Goal: Task Accomplishment & Management: Use online tool/utility

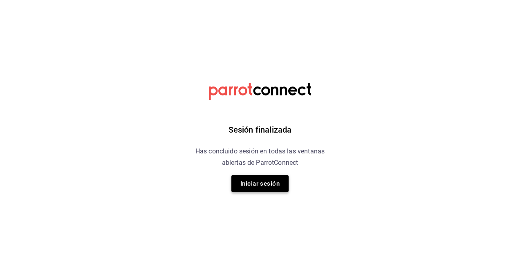
click at [262, 187] on button "Iniciar sesión" at bounding box center [259, 183] width 57 height 17
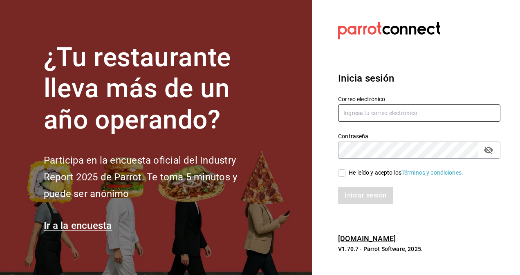
type input "jessica.limon@grupocosteno.com"
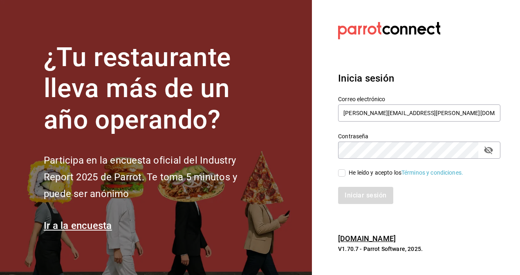
click at [347, 175] on span "He leído y acepto los Términos y condiciones." at bounding box center [404, 173] width 118 height 9
click at [345, 175] on input "He leído y acepto los Términos y condiciones." at bounding box center [341, 173] width 7 height 7
checkbox input "true"
click at [351, 194] on button "Iniciar sesión" at bounding box center [366, 195] width 56 height 17
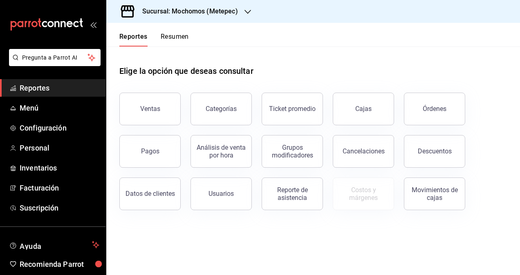
click at [238, 9] on div "Sucursal: Mochomos (Metepec)" at bounding box center [183, 11] width 141 height 23
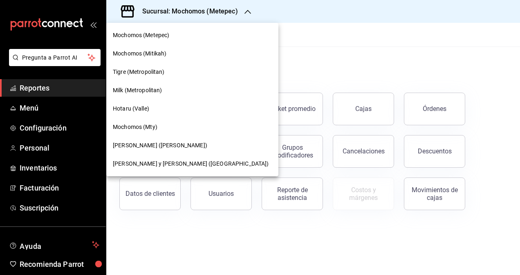
click at [145, 128] on span "Mochomos (Mty)" at bounding box center [135, 127] width 45 height 9
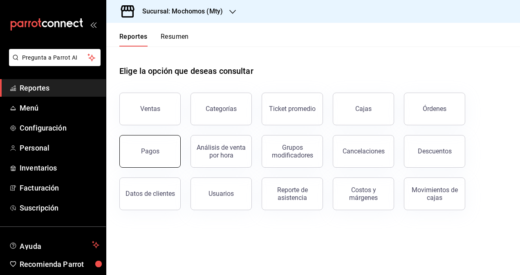
click at [147, 153] on div "Pagos" at bounding box center [150, 152] width 18 height 8
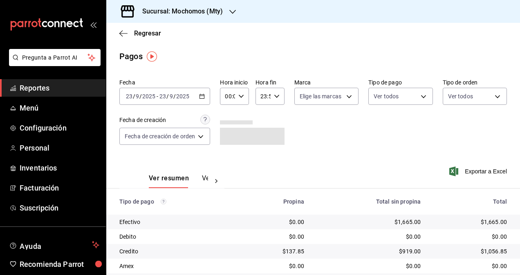
click at [204, 98] on \(Stroke\) "button" at bounding box center [201, 96] width 5 height 4
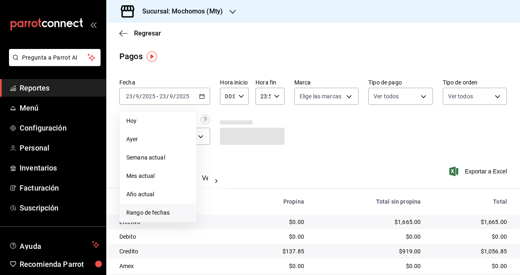
click at [147, 213] on span "Rango de fechas" at bounding box center [157, 213] width 63 height 9
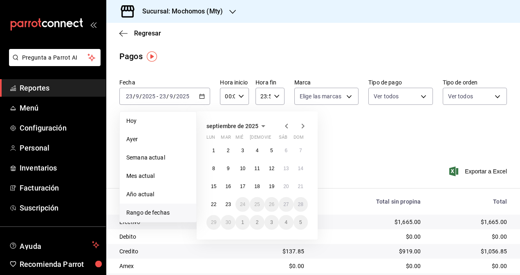
click at [261, 125] on icon "button" at bounding box center [263, 126] width 4 height 2
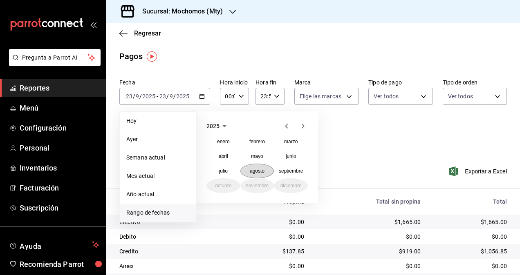
click at [263, 173] on abbr "agosto" at bounding box center [257, 171] width 15 height 6
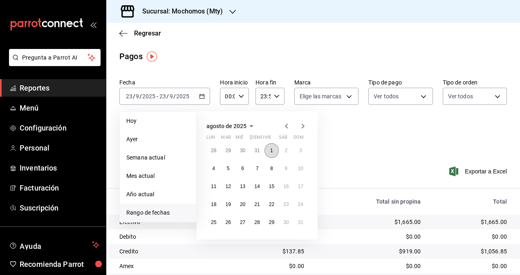
click at [275, 150] on button "1" at bounding box center [271, 150] width 14 height 15
click at [284, 126] on icon "button" at bounding box center [287, 126] width 10 height 10
click at [301, 220] on abbr "31" at bounding box center [300, 223] width 5 height 6
click at [271, 149] on abbr "1" at bounding box center [271, 151] width 3 height 6
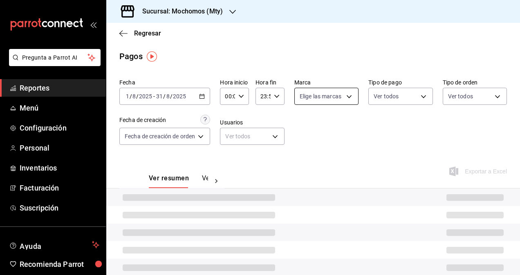
click at [317, 95] on body "Pregunta a Parrot AI Reportes Menú Configuración Personal Inventarios Facturaci…" at bounding box center [260, 137] width 520 height 275
click at [340, 156] on span "Mochomos (Mty)" at bounding box center [337, 155] width 45 height 9
type input "b352ad34-a903-4246-b8b1-197398375429"
checkbox input "true"
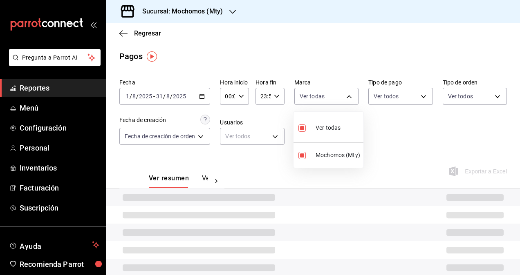
click at [414, 89] on div at bounding box center [260, 137] width 520 height 275
click at [413, 99] on body "Pregunta a Parrot AI Reportes Menú Configuración Personal Inventarios Facturaci…" at bounding box center [260, 137] width 520 height 275
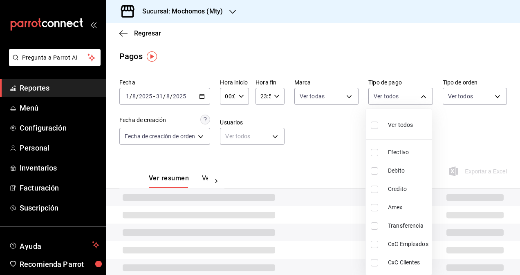
click at [399, 243] on span "CxC Empleados" at bounding box center [408, 244] width 40 height 9
type input "383f2c4f-5b02-4a94-b249-ed658a6c361a"
checkbox input "true"
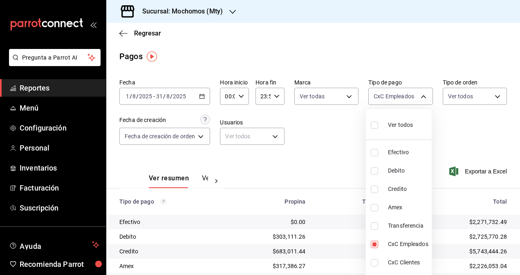
click at [480, 95] on div at bounding box center [260, 137] width 520 height 275
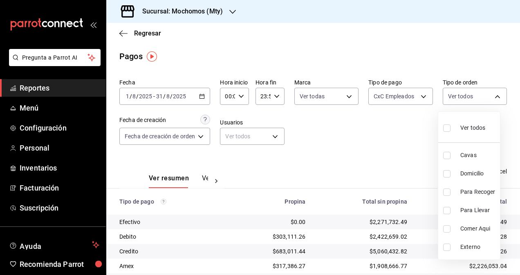
click at [480, 95] on body "Pregunta a Parrot AI Reportes Menú Configuración Personal Inventarios Facturaci…" at bounding box center [260, 137] width 520 height 275
click at [404, 136] on div at bounding box center [260, 137] width 520 height 275
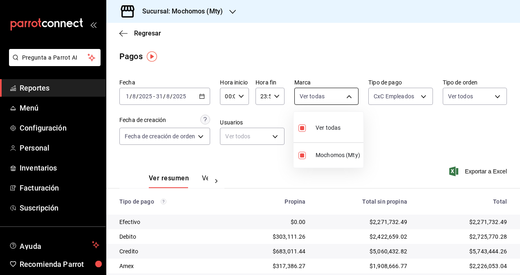
click at [331, 100] on body "Pregunta a Parrot AI Reportes Menú Configuración Personal Inventarios Facturaci…" at bounding box center [260, 137] width 520 height 275
click at [313, 159] on li "Mochomos (Mty)" at bounding box center [328, 155] width 70 height 18
checkbox input "false"
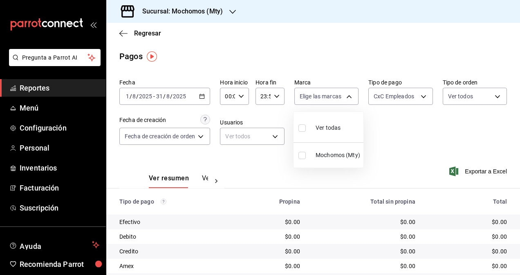
click at [311, 155] on li "Mochomos (Mty)" at bounding box center [328, 155] width 70 height 18
type input "b352ad34-a903-4246-b8b1-197398375429"
checkbox input "true"
drag, startPoint x: 516, startPoint y: 141, endPoint x: 518, endPoint y: 198, distance: 56.4
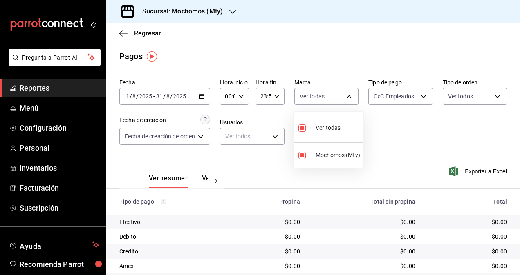
click at [518, 198] on div at bounding box center [260, 137] width 520 height 275
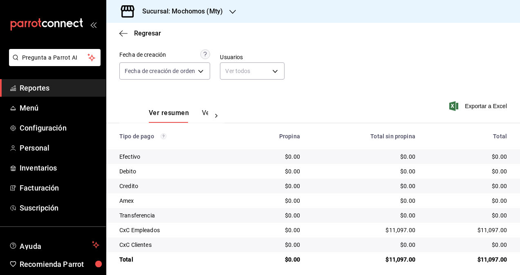
scroll to position [70, 0]
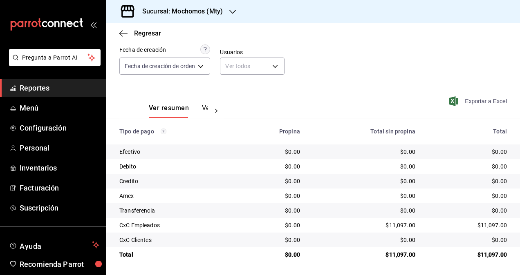
click at [473, 102] on span "Exportar a Excel" at bounding box center [479, 101] width 56 height 10
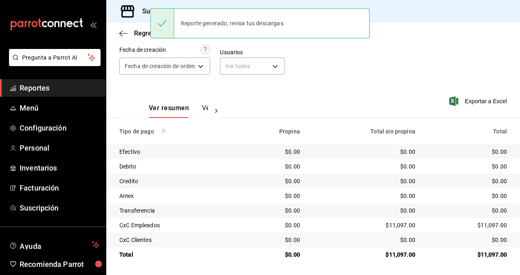
click at [310, 74] on div "Fecha [DATE] [DATE] - [DATE] [DATE] Hora inicio 00:00 Hora inicio Hora fin 23:5…" at bounding box center [312, 44] width 387 height 79
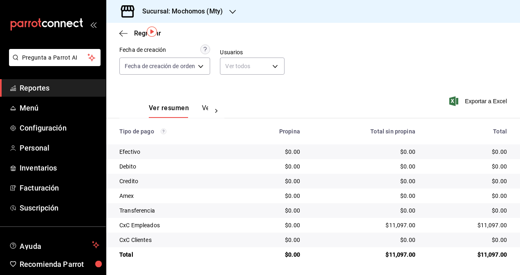
scroll to position [0, 0]
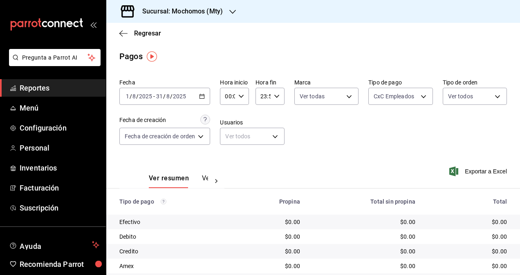
click at [202, 99] on div "[DATE] [DATE] - [DATE] [DATE]" at bounding box center [164, 96] width 91 height 17
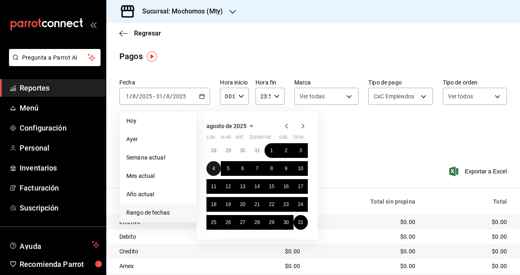
click at [208, 170] on button "4" at bounding box center [213, 168] width 14 height 15
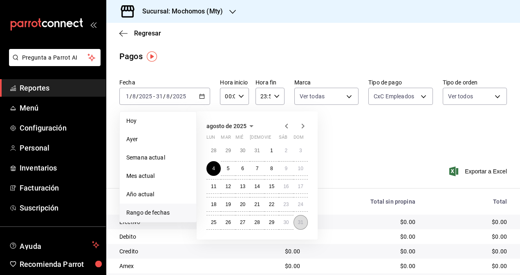
click at [303, 223] on button "31" at bounding box center [300, 222] width 14 height 15
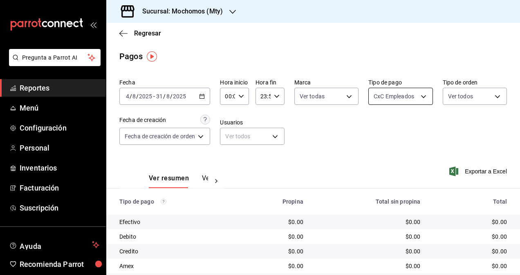
click at [416, 97] on body "Pregunta a Parrot AI Reportes Menú Configuración Personal Inventarios Facturaci…" at bounding box center [260, 137] width 520 height 275
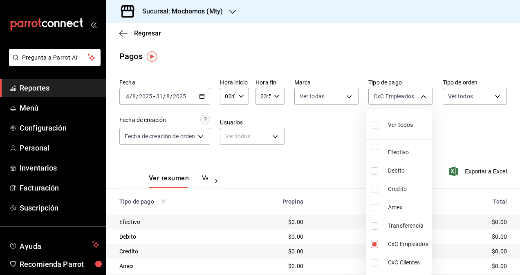
click at [519, 148] on html "Pregunta a Parrot AI Reportes Menú Configuración Personal Inventarios Facturaci…" at bounding box center [260, 137] width 520 height 275
drag, startPoint x: 518, startPoint y: 150, endPoint x: 520, endPoint y: 210, distance: 60.1
click at [519, 210] on html "Pregunta a Parrot AI Reportes Menú Configuración Personal Inventarios Facturaci…" at bounding box center [260, 137] width 520 height 275
click at [515, 242] on div at bounding box center [260, 137] width 520 height 275
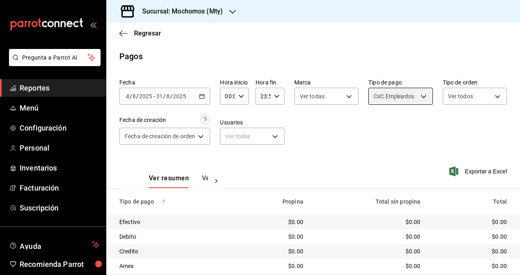
scroll to position [70, 0]
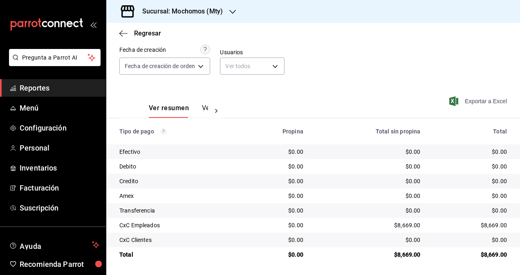
click at [461, 102] on span "Exportar a Excel" at bounding box center [479, 101] width 56 height 10
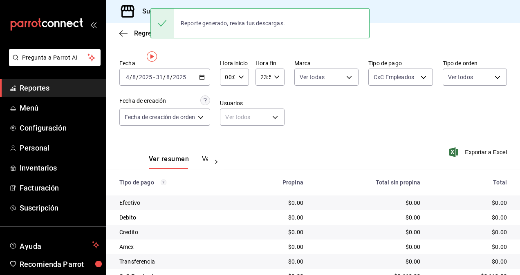
scroll to position [0, 0]
